Goal: Information Seeking & Learning: Learn about a topic

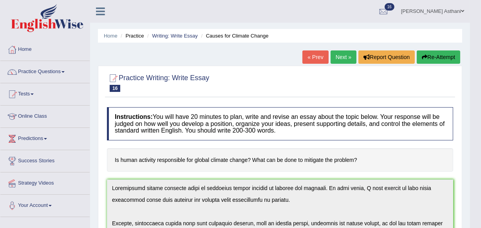
scroll to position [112, 0]
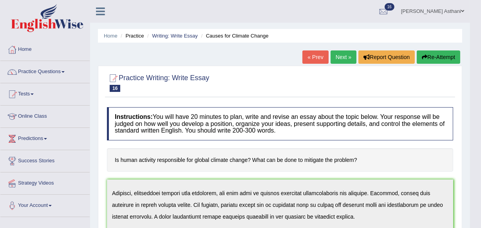
drag, startPoint x: 479, startPoint y: 71, endPoint x: 485, endPoint y: 108, distance: 36.9
click at [480, 108] on html "Toggle navigation Home Practice Questions Speaking Practice Read Aloud Repeat S…" at bounding box center [240, 114] width 481 height 228
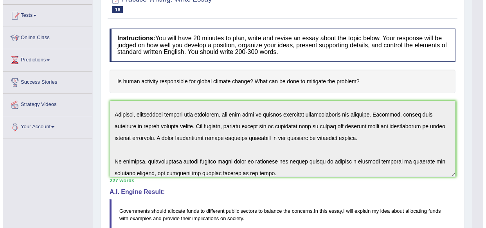
scroll to position [0, 0]
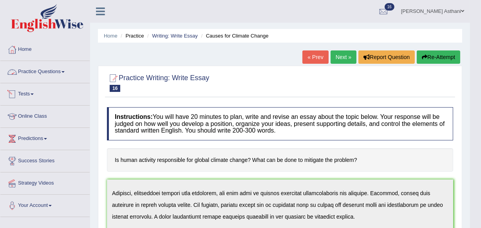
click at [57, 72] on link "Practice Questions" at bounding box center [44, 71] width 89 height 20
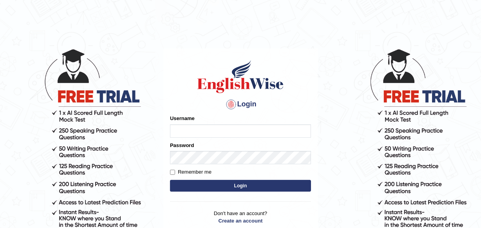
type input "asthani"
click at [170, 180] on button "Login" at bounding box center [240, 186] width 141 height 12
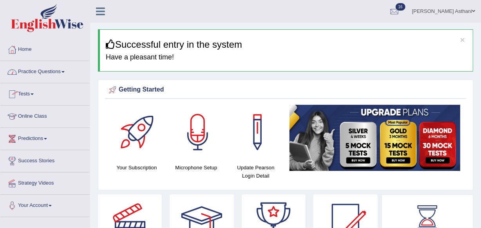
click at [49, 71] on link "Practice Questions" at bounding box center [44, 71] width 89 height 20
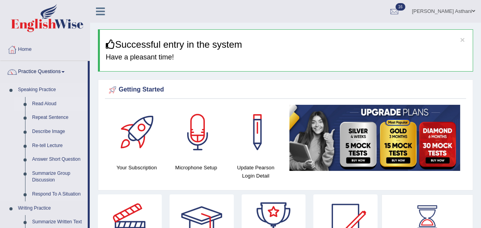
click at [41, 105] on link "Read Aloud" at bounding box center [58, 104] width 59 height 14
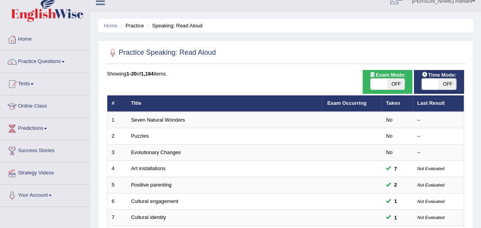
click at [480, 24] on html "Toggle navigation Home Practice Questions Speaking Practice Read Aloud Repeat S…" at bounding box center [240, 104] width 481 height 228
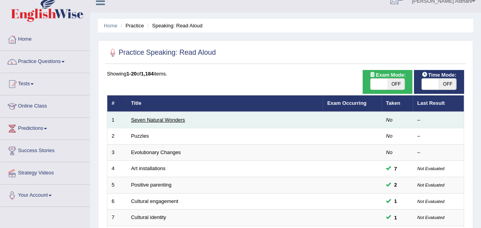
click at [166, 118] on link "Seven Natural Wonders" at bounding box center [158, 120] width 54 height 6
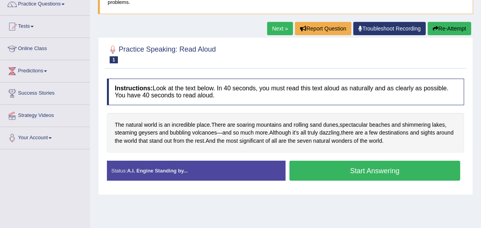
scroll to position [72, 0]
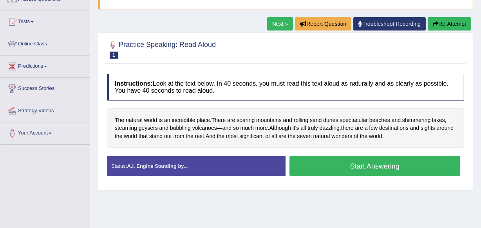
click at [363, 163] on button "Start Answering" at bounding box center [374, 166] width 171 height 20
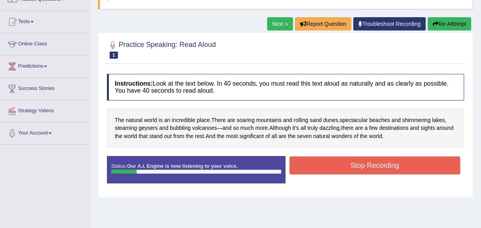
click at [363, 163] on button "Stop Recording" at bounding box center [374, 166] width 171 height 18
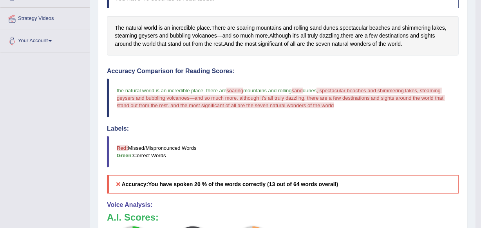
scroll to position [42, 0]
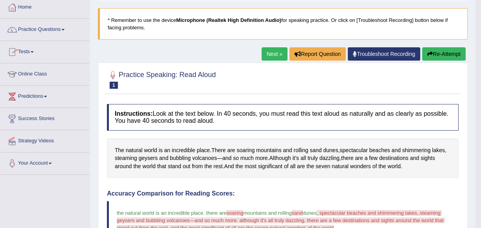
click at [57, 28] on link "Practice Questions" at bounding box center [44, 29] width 89 height 20
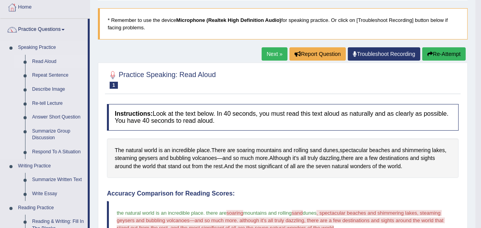
click at [50, 61] on link "Read Aloud" at bounding box center [58, 62] width 59 height 14
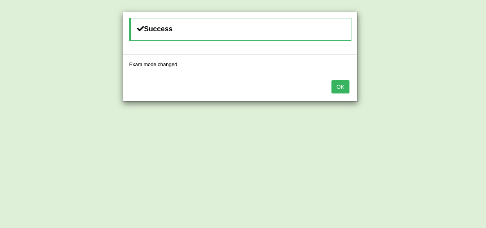
click at [334, 84] on button "OK" at bounding box center [341, 86] width 18 height 13
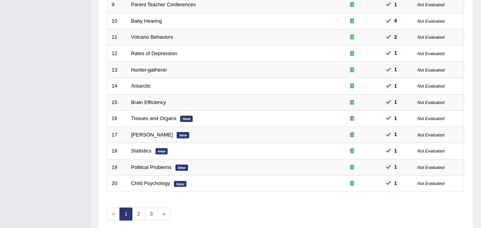
scroll to position [253, 0]
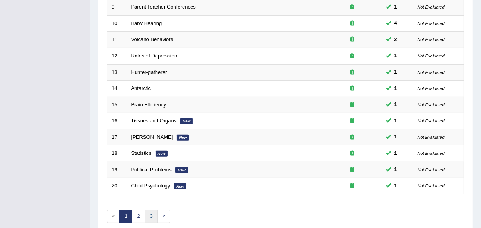
click at [152, 217] on link "3" at bounding box center [151, 216] width 13 height 13
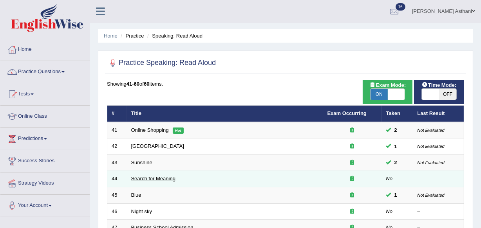
click at [158, 177] on link "Search for Meaning" at bounding box center [153, 179] width 44 height 6
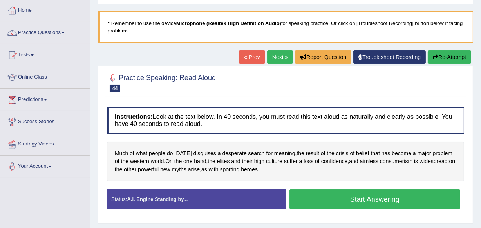
scroll to position [90, 0]
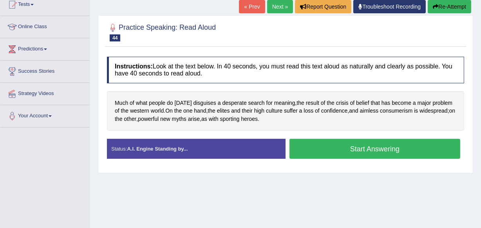
click at [363, 147] on button "Start Answering" at bounding box center [374, 149] width 171 height 20
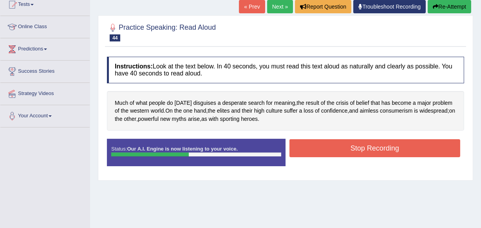
click at [363, 147] on button "Stop Recording" at bounding box center [374, 148] width 171 height 18
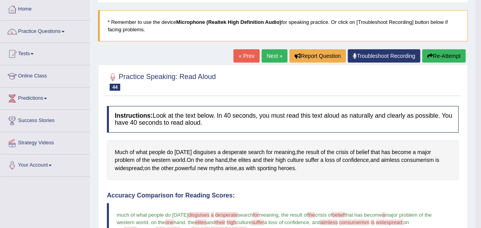
scroll to position [0, 0]
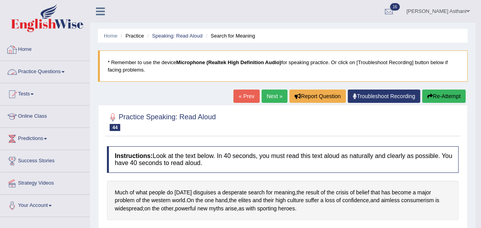
click at [46, 71] on link "Practice Questions" at bounding box center [44, 71] width 89 height 20
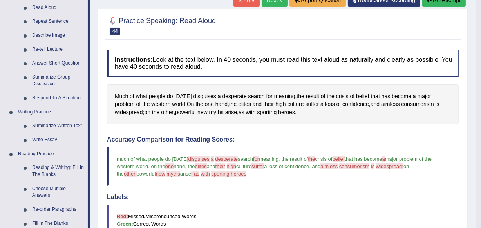
scroll to position [97, 0]
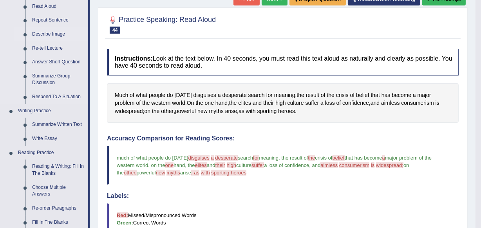
click at [55, 34] on link "Describe Image" at bounding box center [58, 34] width 59 height 14
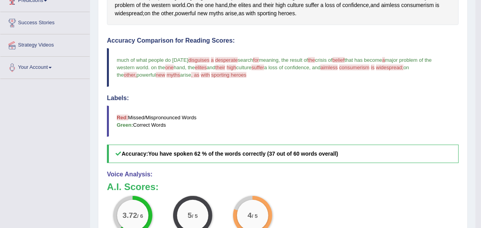
scroll to position [250, 0]
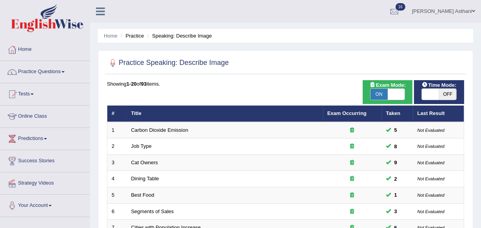
click at [448, 96] on span "OFF" at bounding box center [447, 94] width 17 height 11
checkbox input "true"
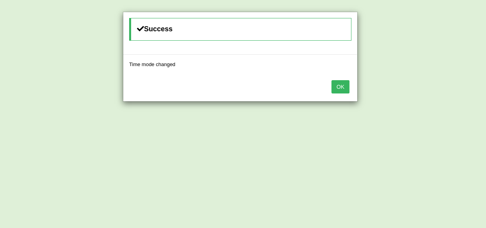
click at [342, 85] on button "OK" at bounding box center [341, 86] width 18 height 13
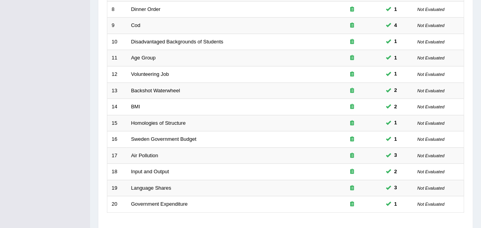
scroll to position [280, 0]
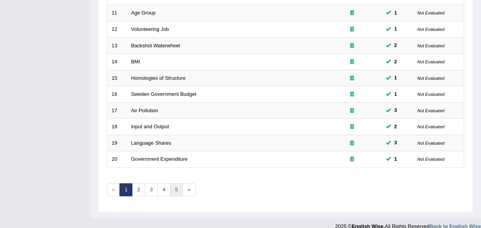
click at [174, 189] on link "5" at bounding box center [176, 190] width 13 height 13
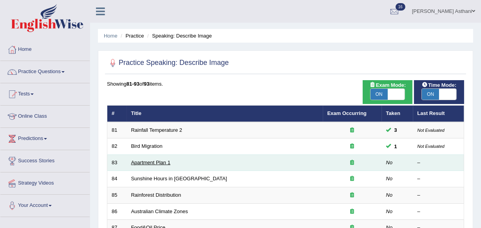
click at [141, 163] on link "Apartment Plan 1" at bounding box center [150, 163] width 39 height 6
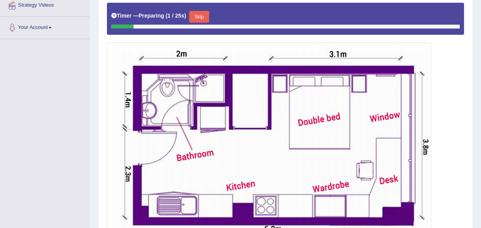
scroll to position [206, 0]
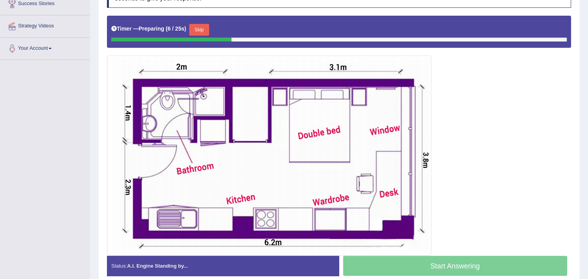
scroll to position [164, 0]
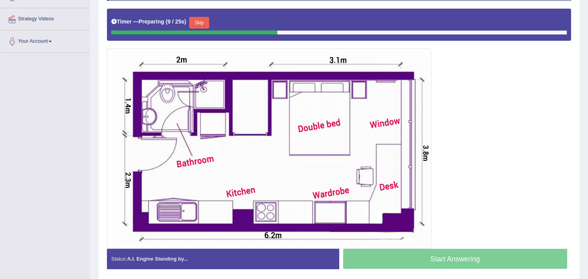
click at [207, 20] on button "Skip" at bounding box center [199, 23] width 20 height 12
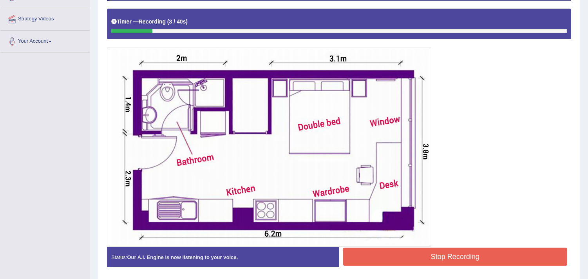
click at [463, 228] on button "Stop Recording" at bounding box center [455, 256] width 224 height 18
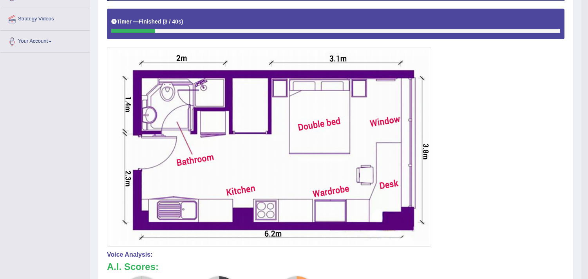
drag, startPoint x: 592, startPoint y: 126, endPoint x: 592, endPoint y: 169, distance: 42.7
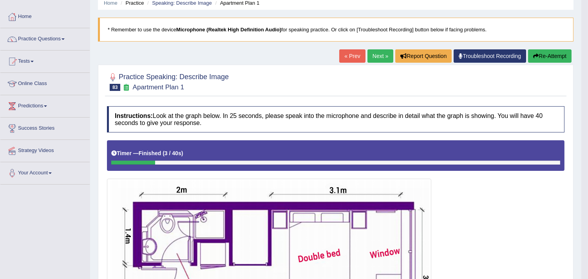
scroll to position [32, 0]
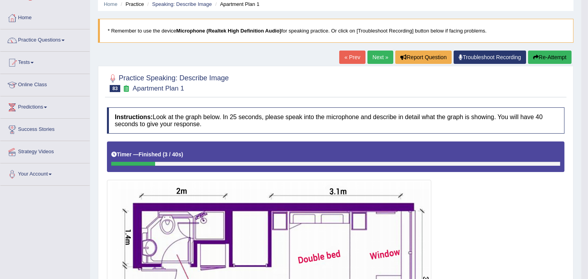
click at [480, 52] on button "Re-Attempt" at bounding box center [549, 57] width 43 height 13
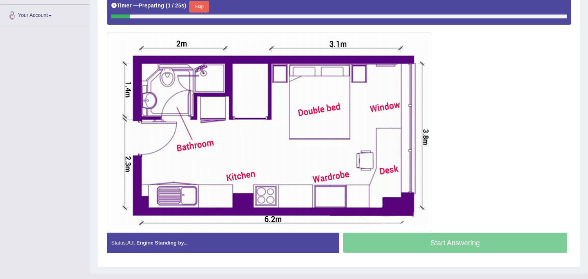
scroll to position [197, 0]
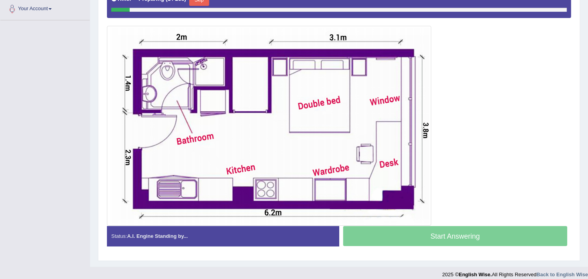
click at [206, 2] on button "Skip" at bounding box center [199, 0] width 20 height 12
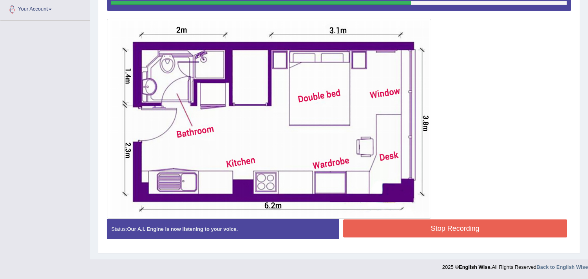
click at [464, 222] on button "Stop Recording" at bounding box center [455, 228] width 224 height 18
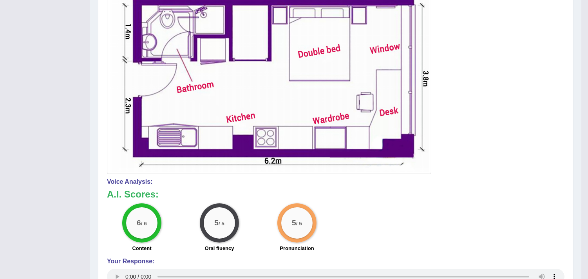
scroll to position [0, 0]
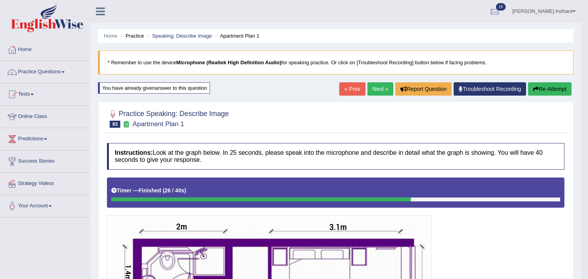
click at [373, 89] on link "Next »" at bounding box center [380, 88] width 26 height 13
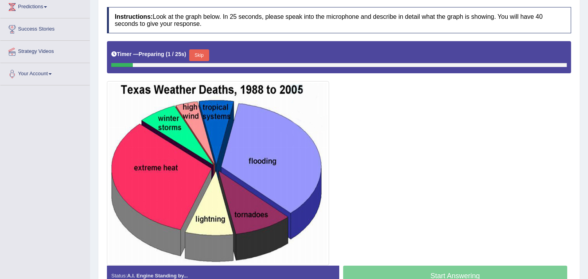
scroll to position [155, 0]
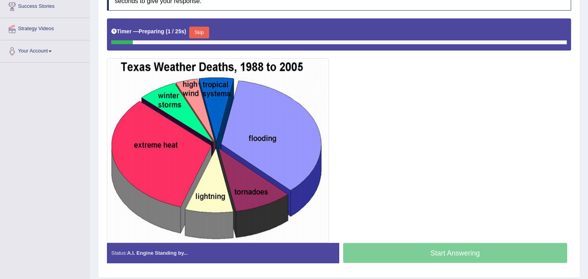
click at [199, 33] on button "Skip" at bounding box center [199, 33] width 20 height 12
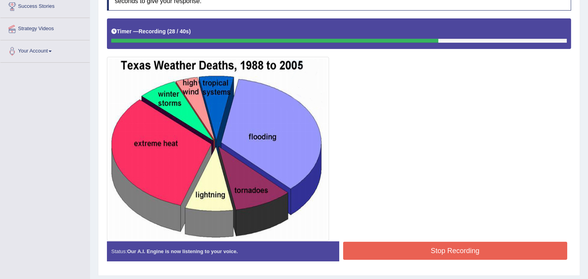
click at [445, 253] on button "Stop Recording" at bounding box center [455, 251] width 224 height 18
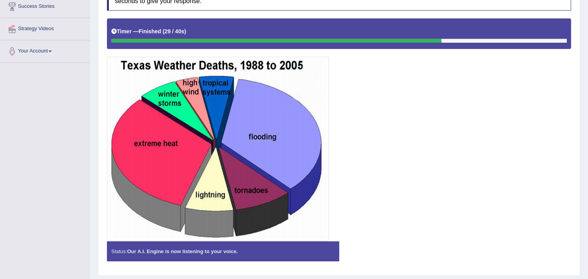
click at [445, 253] on div "Instructions: Look at the graph below. In 25 seconds, please speak into the mic…" at bounding box center [339, 125] width 468 height 291
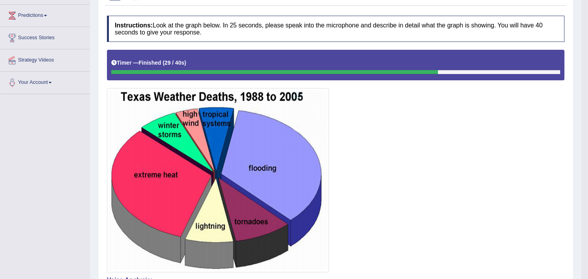
scroll to position [60, 0]
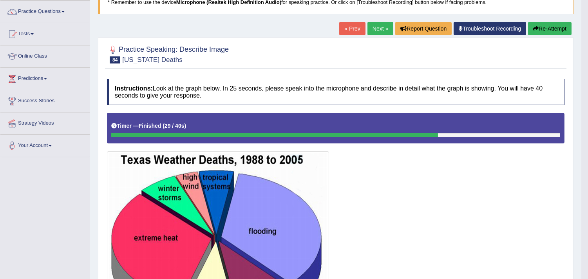
click at [377, 27] on link "Next »" at bounding box center [380, 28] width 26 height 13
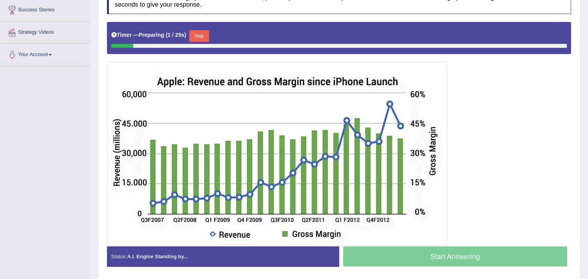
click at [206, 33] on button "Skip" at bounding box center [199, 36] width 20 height 12
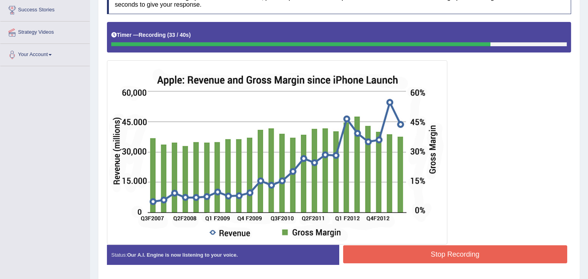
click at [442, 249] on button "Stop Recording" at bounding box center [455, 254] width 224 height 18
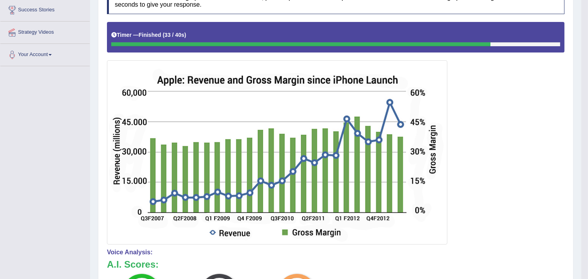
drag, startPoint x: 590, startPoint y: 90, endPoint x: 593, endPoint y: 123, distance: 32.6
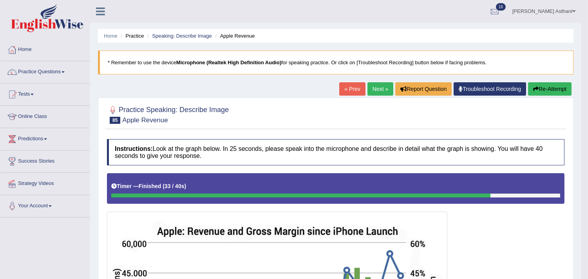
click at [381, 85] on link "Next »" at bounding box center [380, 88] width 26 height 13
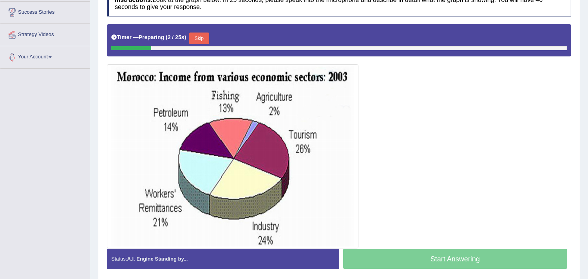
click at [206, 39] on button "Skip" at bounding box center [199, 38] width 20 height 12
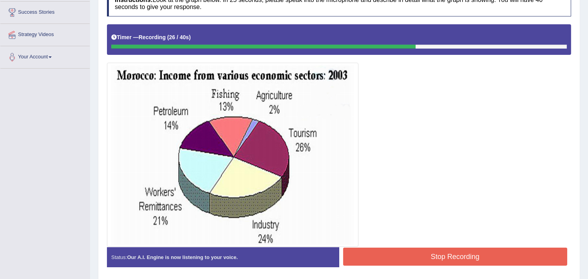
click at [437, 253] on button "Stop Recording" at bounding box center [455, 256] width 224 height 18
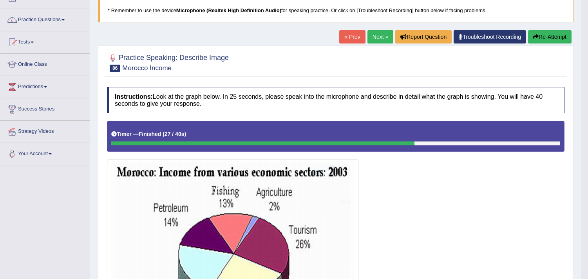
scroll to position [56, 0]
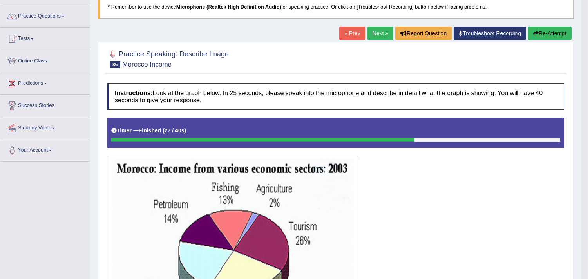
click at [374, 32] on link "Next »" at bounding box center [380, 33] width 26 height 13
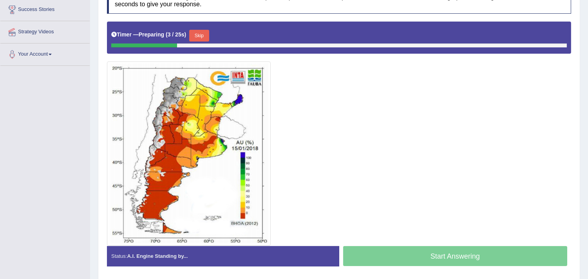
scroll to position [158, 0]
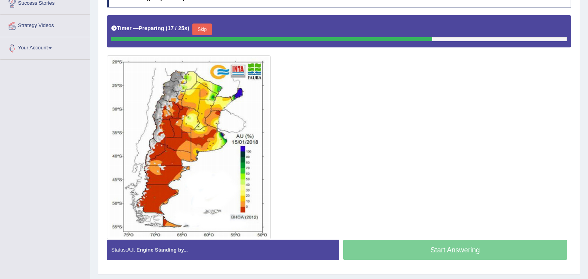
click at [209, 31] on button "Skip" at bounding box center [202, 29] width 20 height 12
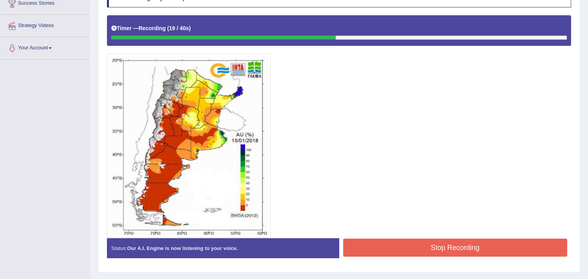
drag, startPoint x: 582, startPoint y: 136, endPoint x: 587, endPoint y: 122, distance: 15.0
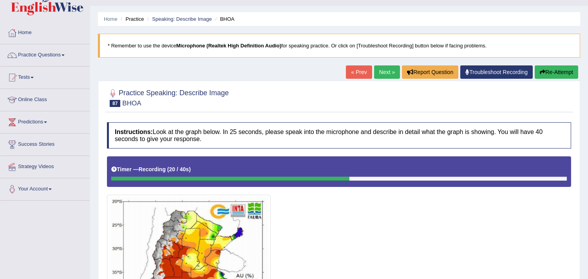
scroll to position [0, 0]
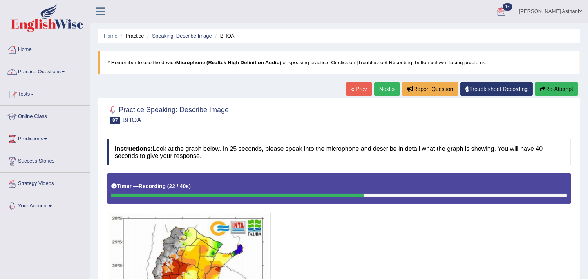
click at [557, 90] on button "Re-Attempt" at bounding box center [555, 88] width 43 height 13
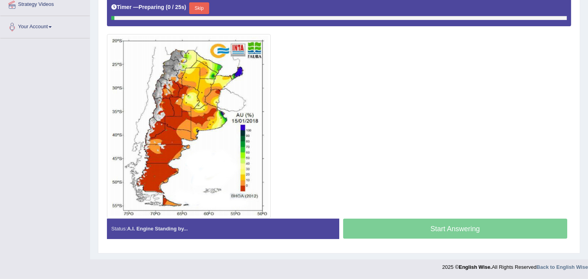
scroll to position [179, 0]
click at [201, 7] on button "Skip" at bounding box center [199, 8] width 20 height 12
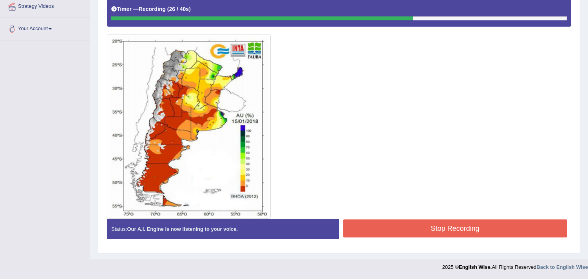
click at [428, 222] on button "Stop Recording" at bounding box center [455, 228] width 224 height 18
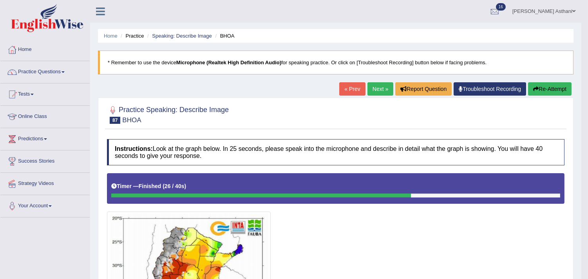
scroll to position [11, 0]
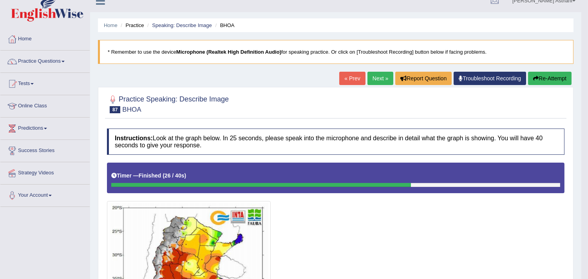
click at [370, 80] on link "Next »" at bounding box center [380, 78] width 26 height 13
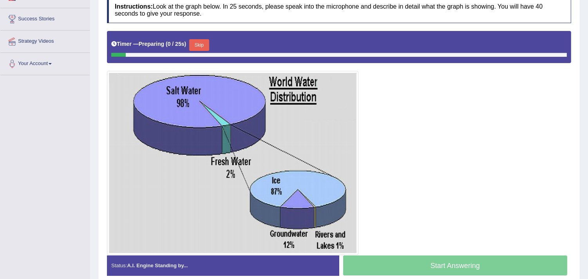
click at [202, 45] on button "Skip" at bounding box center [199, 45] width 20 height 12
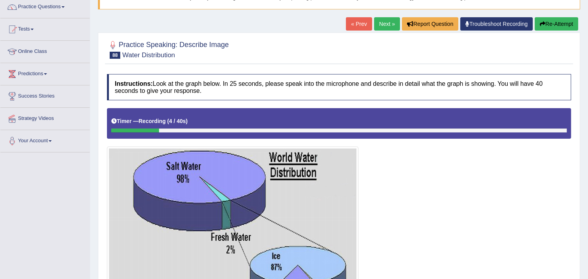
scroll to position [47, 0]
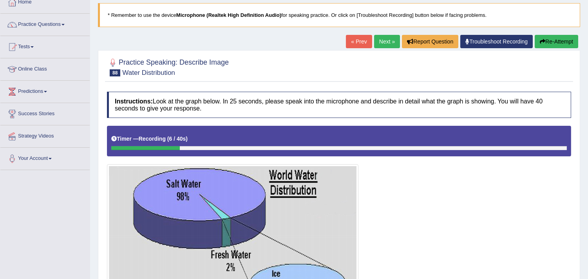
click at [555, 43] on button "Re-Attempt" at bounding box center [555, 41] width 43 height 13
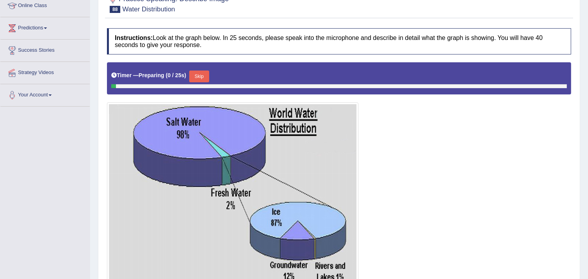
click at [587, 80] on html "Toggle navigation Home Practice Questions Speaking Practice Read Aloud Repeat S…" at bounding box center [294, 28] width 588 height 279
click at [201, 76] on button "Skip" at bounding box center [199, 76] width 20 height 12
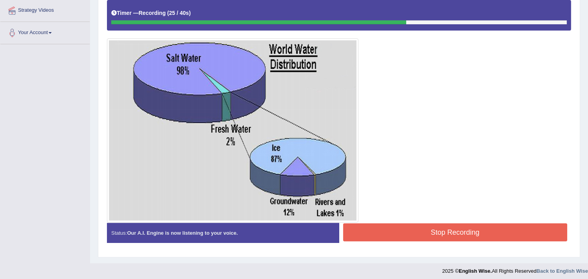
scroll to position [173, 0]
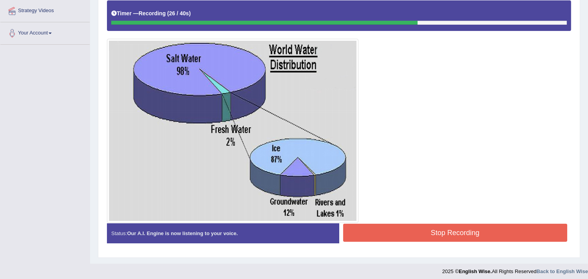
click at [436, 239] on button "Stop Recording" at bounding box center [455, 233] width 224 height 18
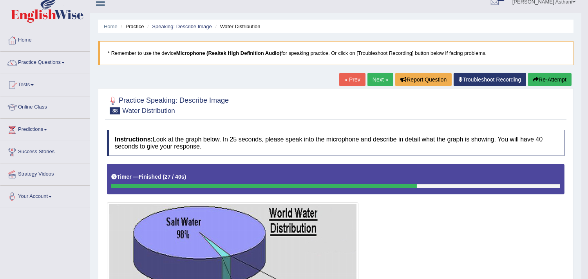
scroll to position [0, 0]
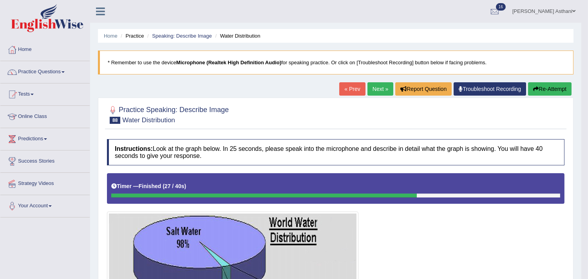
click at [376, 87] on link "Next »" at bounding box center [380, 88] width 26 height 13
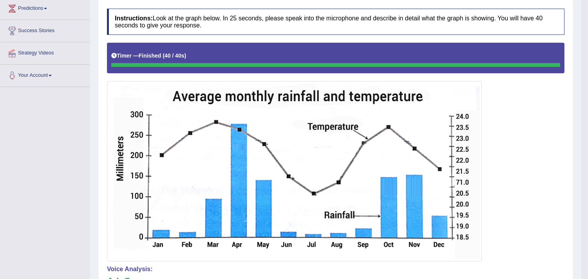
scroll to position [123, 0]
